Goal: Task Accomplishment & Management: Use online tool/utility

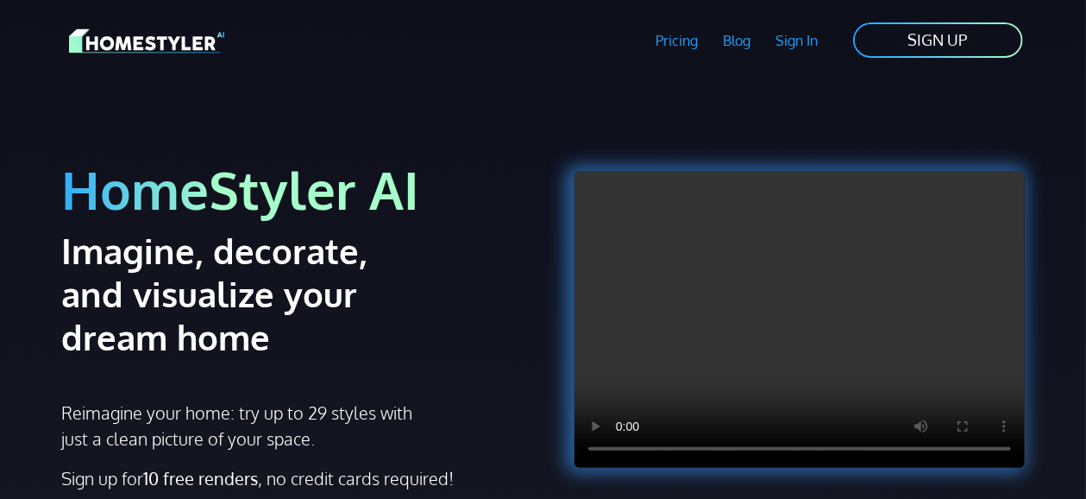
click at [915, 42] on link "SIGN UP" at bounding box center [938, 40] width 173 height 39
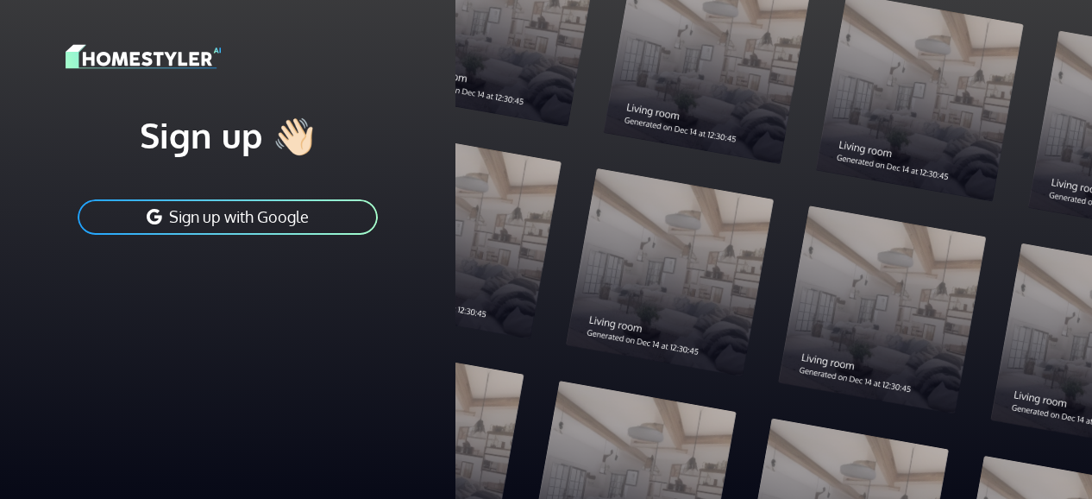
click at [244, 220] on button "Sign up with Google" at bounding box center [228, 217] width 304 height 39
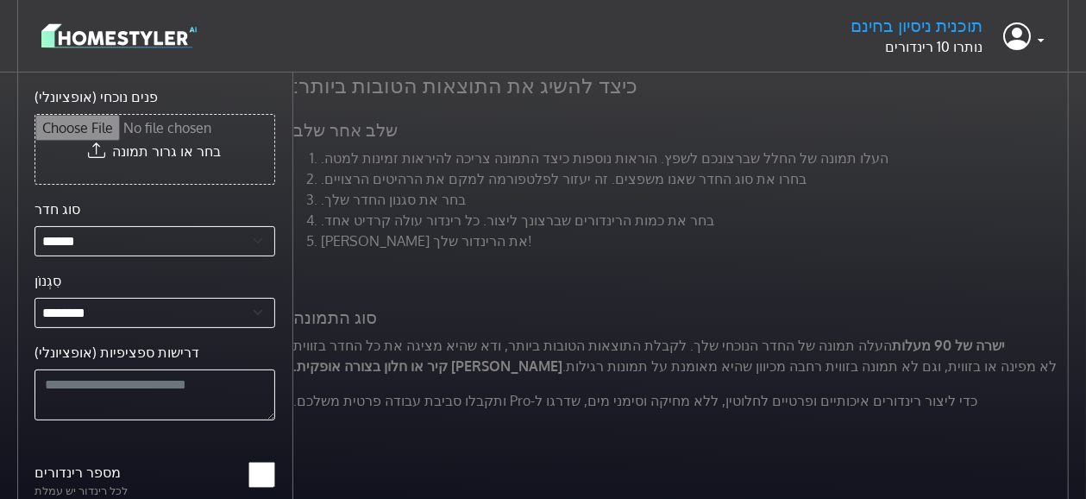
click at [504, 116] on div "כיצד להשיג את התוצאות הטובות ביותר: שלב אחר שלב העלו תמונה של החלל שברצונכם לשפ…" at bounding box center [683, 248] width 801 height 352
click at [202, 158] on input "פנים נוכחי (אופציונלי)" at bounding box center [154, 149] width 239 height 69
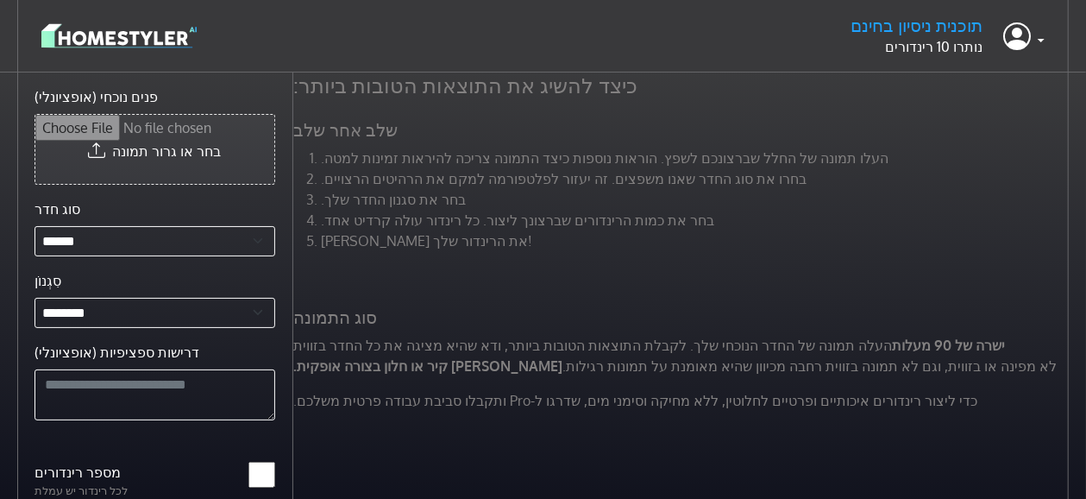
click at [98, 151] on input "פנים נוכחי (אופציונלי)" at bounding box center [154, 149] width 239 height 69
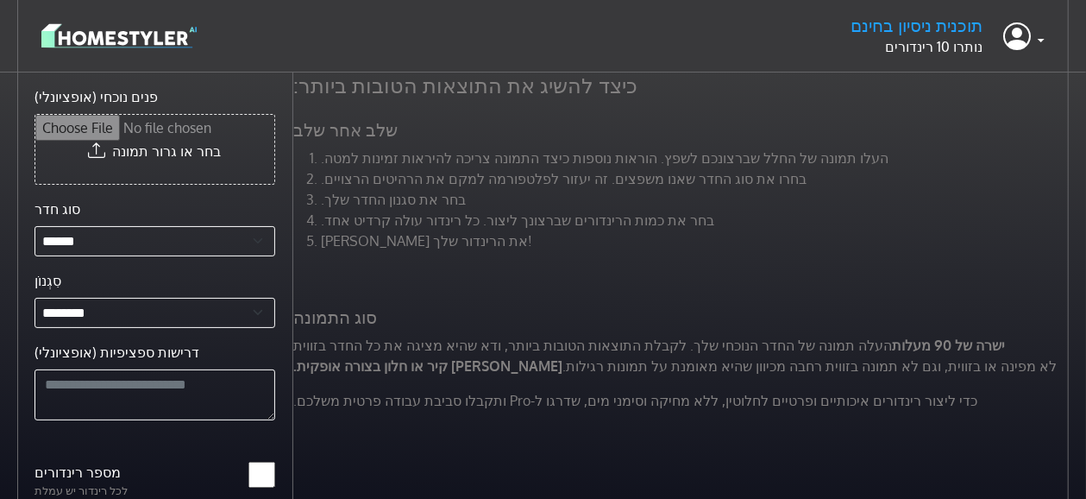
click at [751, 183] on font "בחרו את סוג החדר שאנו משפצים. זה יעזור לפלטפורמה למקם את הרהיטים הרצויים." at bounding box center [564, 178] width 486 height 17
click at [990, 431] on div "כיצד להשיג את התוצאות הטובות ביותר: שלב אחר שלב העלו תמונה של החלל שברצונכם לשפ…" at bounding box center [689, 321] width 793 height 499
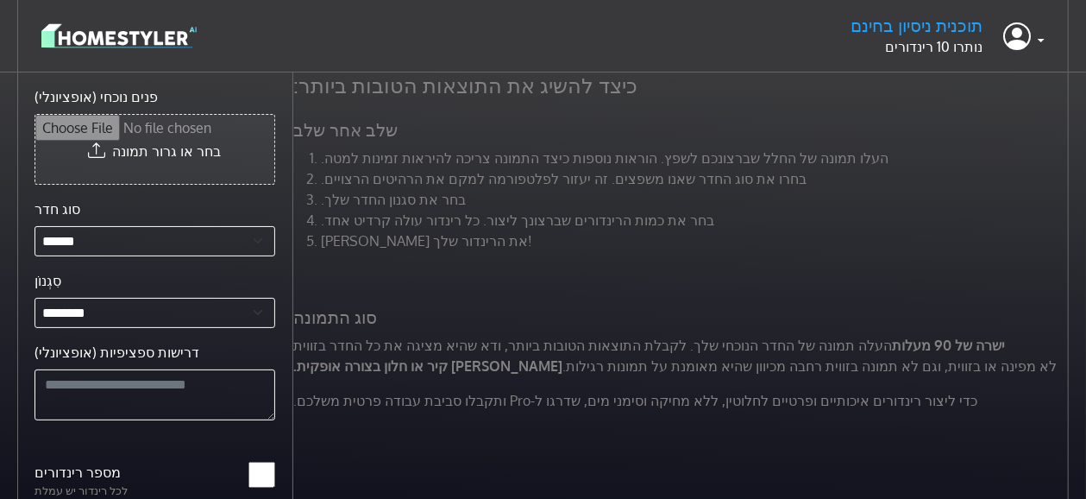
click at [188, 154] on input "פנים נוכחי (אופציונלי)" at bounding box center [154, 149] width 239 height 69
